Goal: Check status: Check status

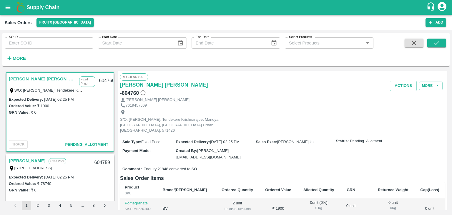
scroll to position [1, 0]
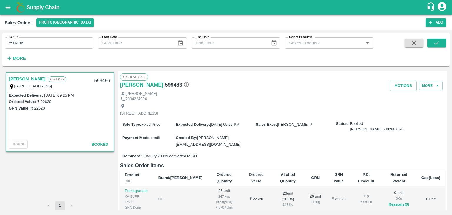
click at [13, 42] on input "599486" at bounding box center [49, 42] width 89 height 11
type input "599486"
click at [435, 45] on icon "submit" at bounding box center [436, 43] width 6 height 6
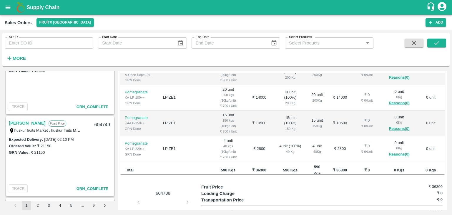
scroll to position [1601, 0]
